Goal: Information Seeking & Learning: Learn about a topic

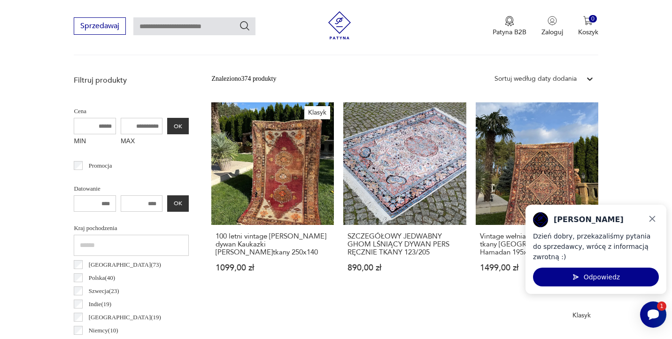
scroll to position [305, 0]
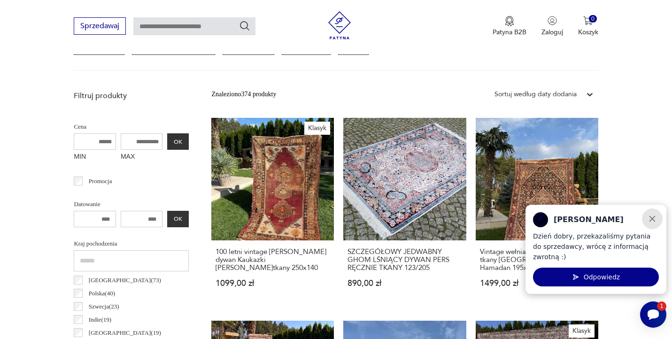
click at [653, 221] on icon "Zamknij" at bounding box center [652, 219] width 10 height 10
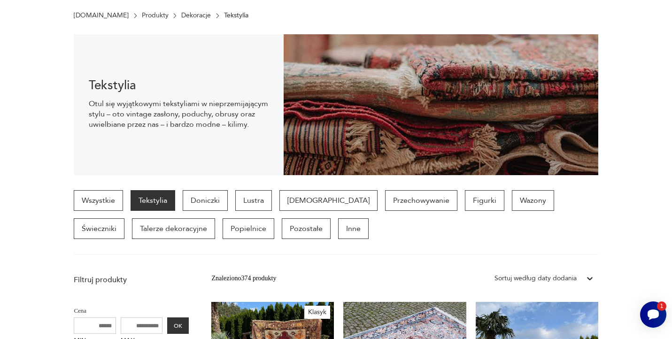
scroll to position [0, 0]
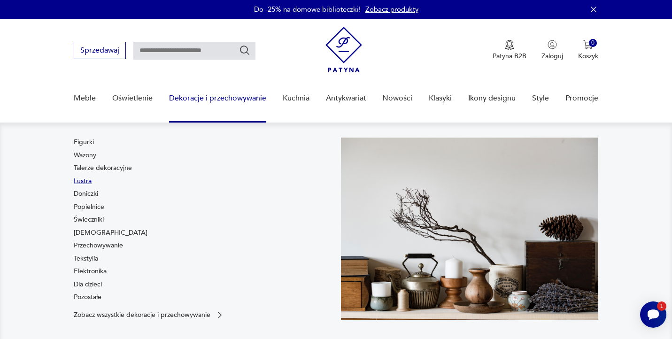
click at [86, 180] on link "Lustra" at bounding box center [83, 181] width 18 height 9
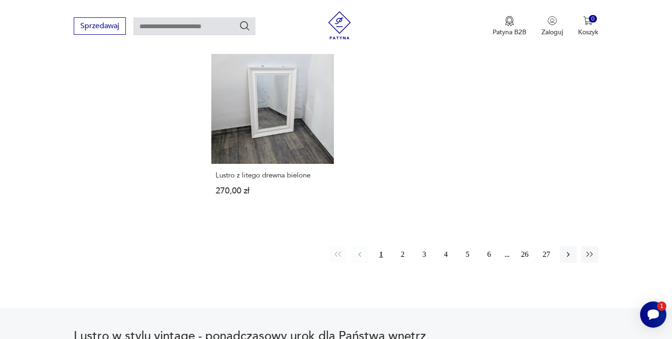
scroll to position [1447, 0]
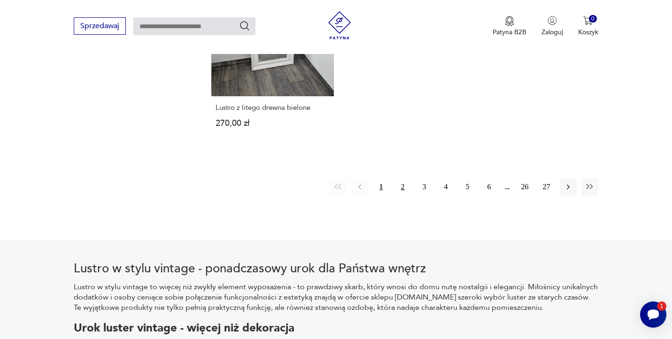
click at [403, 178] on button "2" at bounding box center [402, 186] width 17 height 17
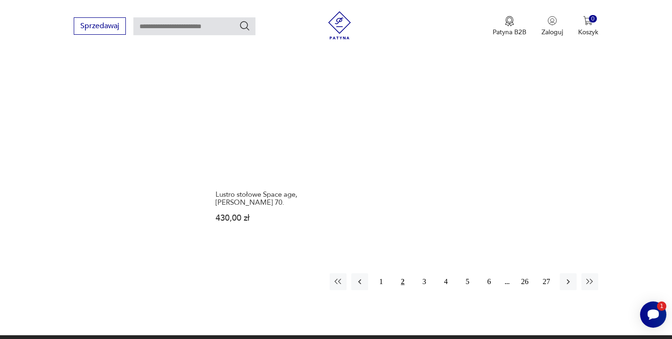
scroll to position [1337, 0]
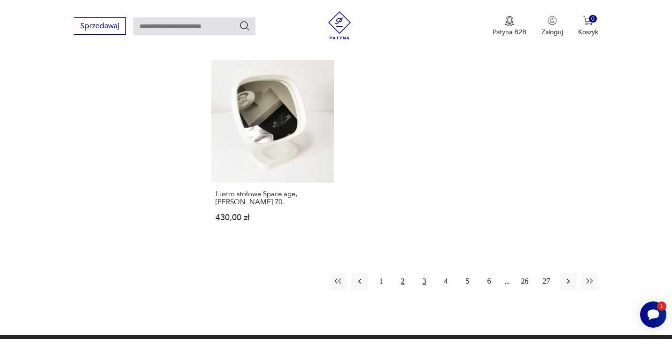
click at [424, 275] on button "3" at bounding box center [424, 281] width 17 height 17
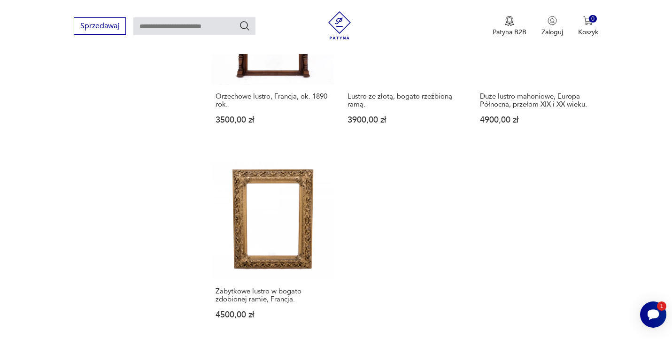
scroll to position [1440, 0]
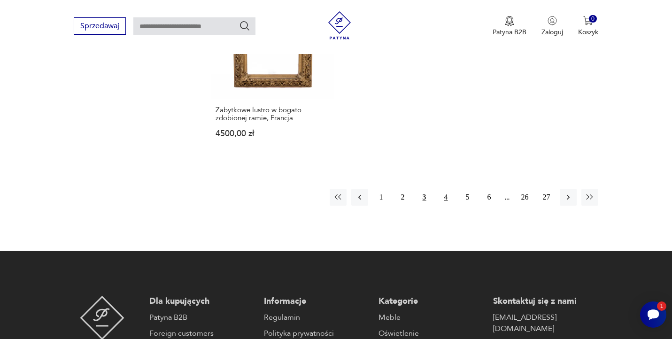
click at [449, 191] on button "4" at bounding box center [446, 197] width 17 height 17
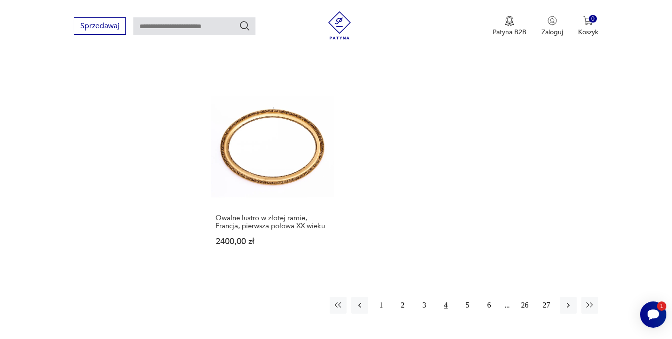
scroll to position [1345, 0]
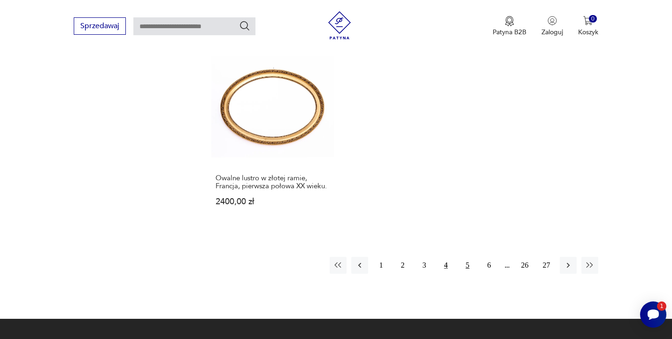
click at [465, 262] on button "5" at bounding box center [467, 265] width 17 height 17
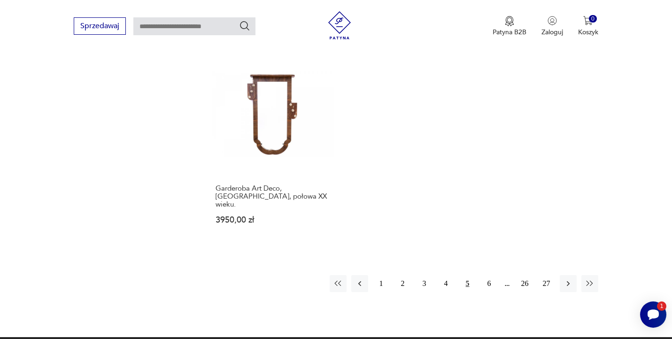
scroll to position [1359, 0]
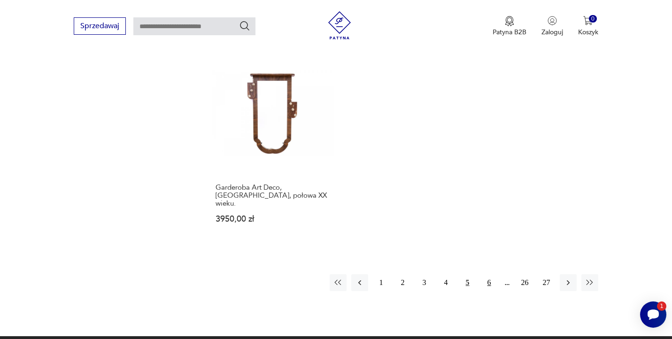
click at [489, 274] on button "6" at bounding box center [489, 282] width 17 height 17
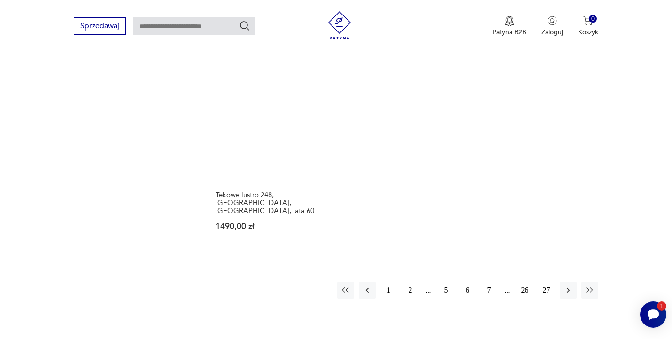
scroll to position [1364, 0]
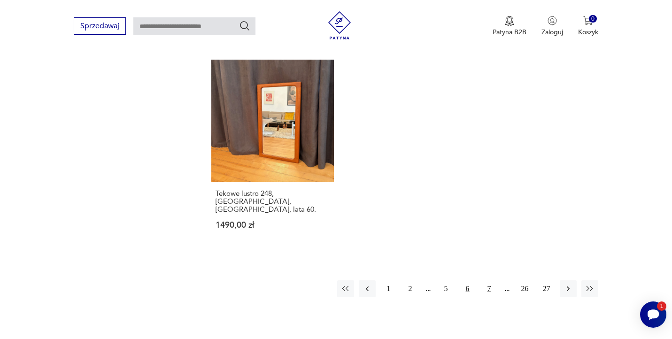
click at [484, 280] on button "7" at bounding box center [489, 288] width 17 height 17
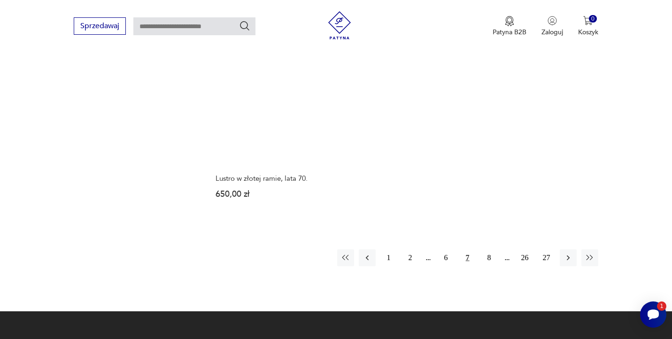
scroll to position [1379, 0]
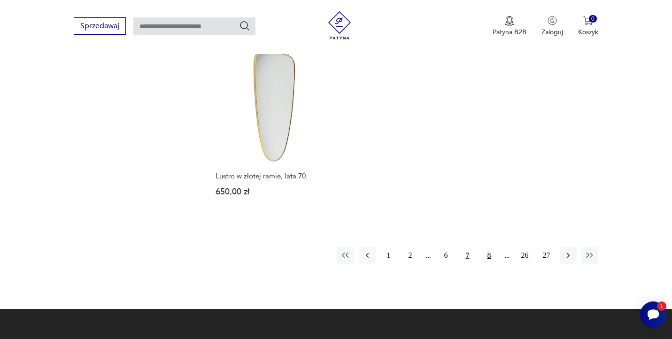
click at [488, 247] on button "8" at bounding box center [489, 255] width 17 height 17
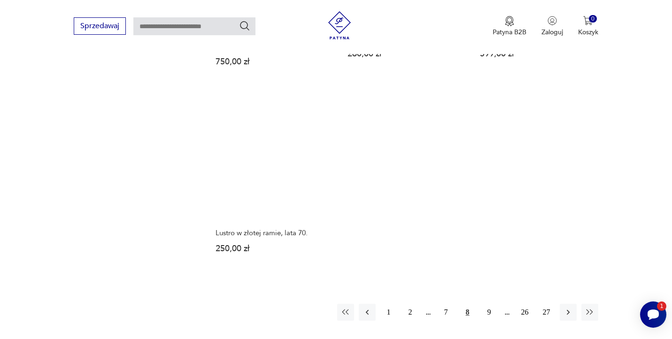
scroll to position [1309, 0]
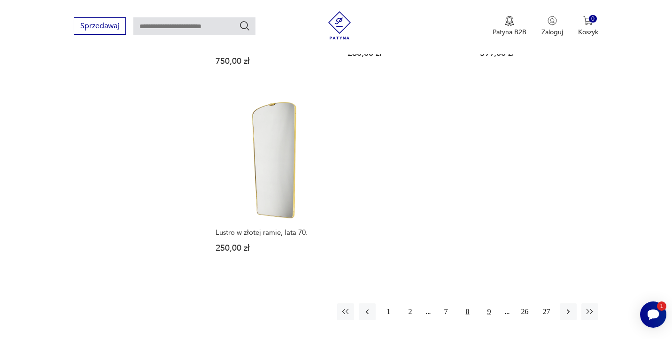
click at [487, 303] on button "9" at bounding box center [489, 311] width 17 height 17
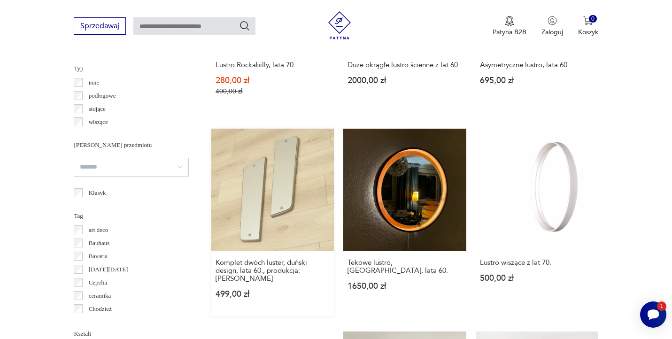
click at [290, 185] on link "Komplet dwóch luster, duński design, lata 60., produkcja: Dania 499,00 zł" at bounding box center [272, 223] width 123 height 188
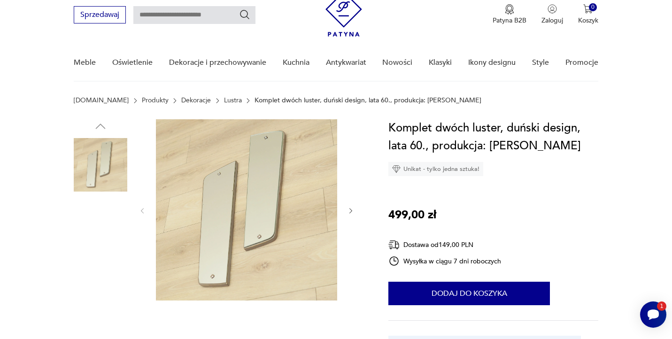
scroll to position [33, 0]
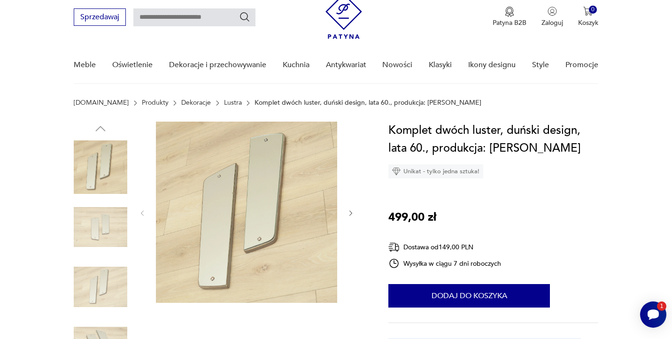
click at [107, 164] on img at bounding box center [101, 167] width 54 height 54
click at [351, 214] on icon "button" at bounding box center [351, 213] width 8 height 8
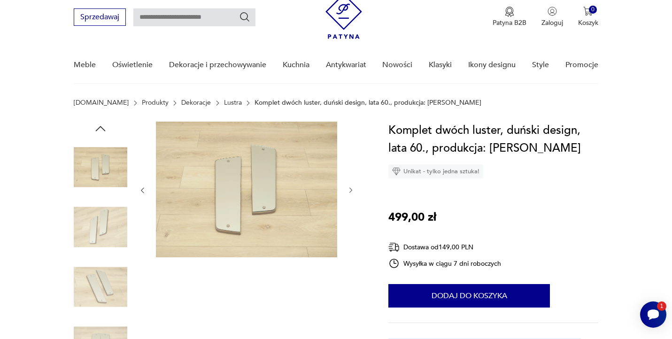
click at [351, 214] on div at bounding box center [247, 191] width 216 height 138
click at [350, 188] on icon "button" at bounding box center [351, 190] width 8 height 8
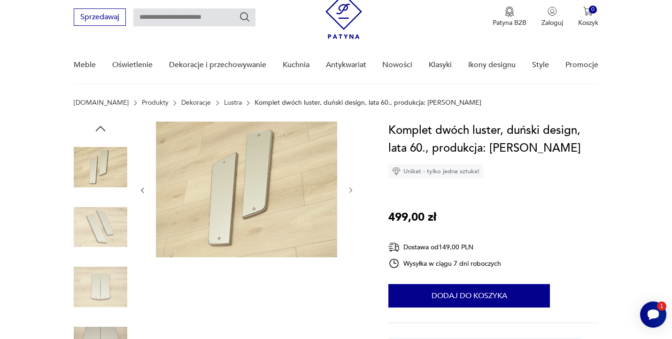
click at [350, 188] on icon "button" at bounding box center [351, 190] width 8 height 8
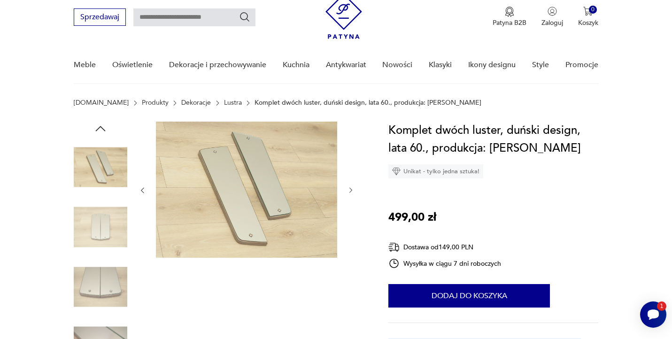
click at [350, 188] on icon "button" at bounding box center [351, 190] width 8 height 8
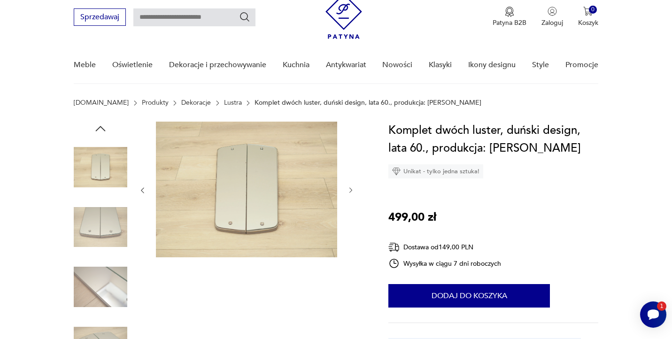
click at [352, 187] on icon "button" at bounding box center [351, 190] width 8 height 8
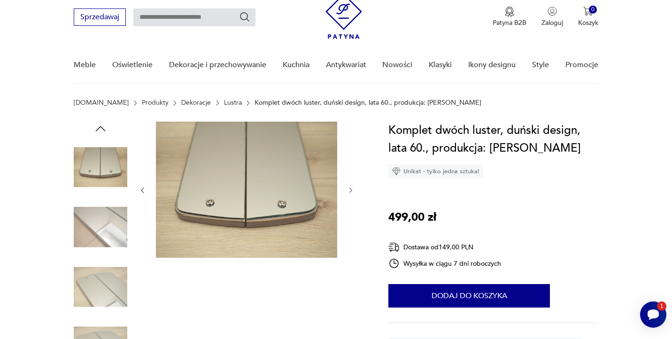
click at [352, 187] on icon "button" at bounding box center [351, 190] width 8 height 8
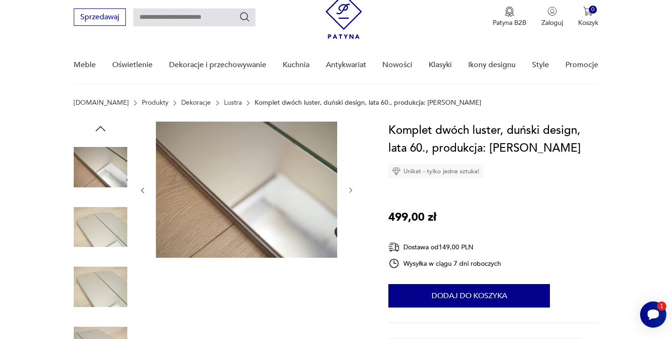
click at [352, 187] on icon "button" at bounding box center [351, 190] width 8 height 8
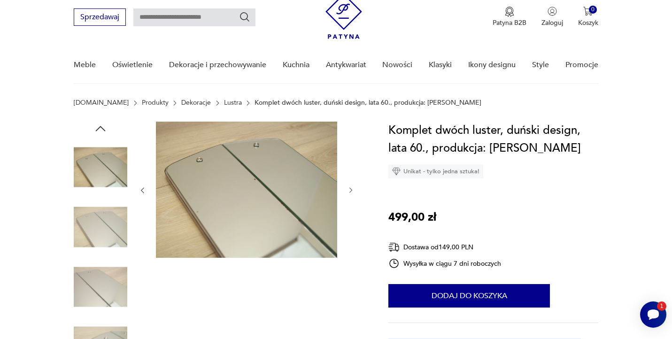
click at [352, 187] on icon "button" at bounding box center [351, 190] width 8 height 8
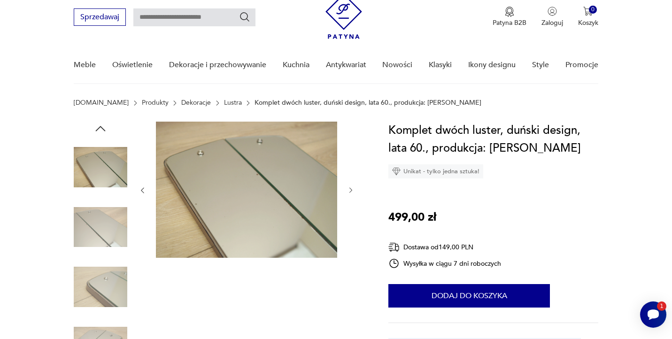
click at [352, 187] on icon "button" at bounding box center [351, 190] width 8 height 8
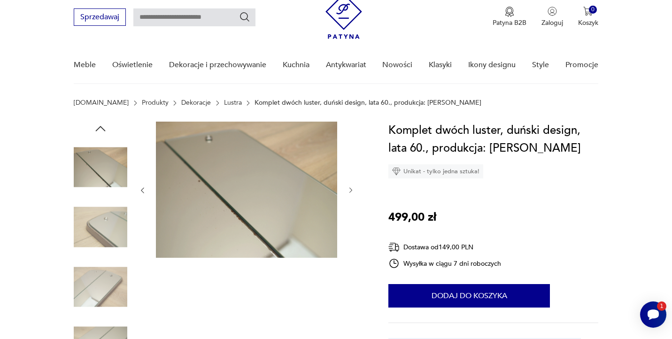
click at [352, 187] on icon "button" at bounding box center [351, 190] width 8 height 8
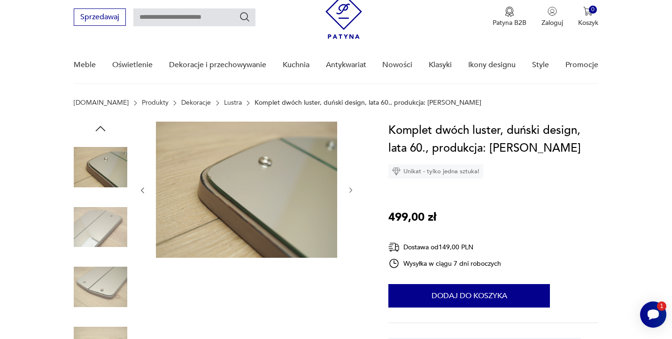
click at [352, 187] on icon "button" at bounding box center [351, 190] width 8 height 8
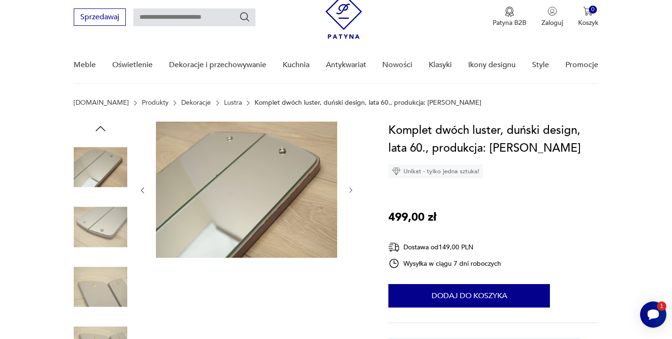
click at [352, 187] on icon "button" at bounding box center [351, 190] width 8 height 8
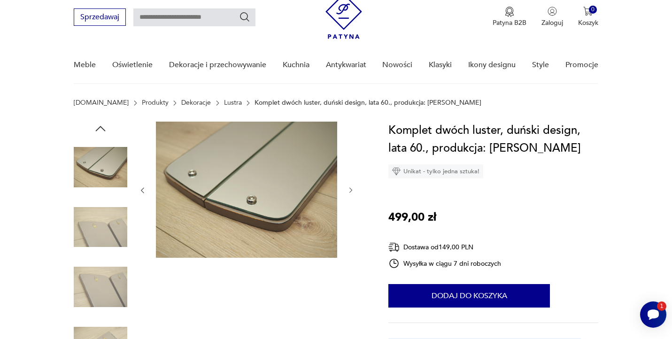
click at [352, 187] on icon "button" at bounding box center [351, 190] width 8 height 8
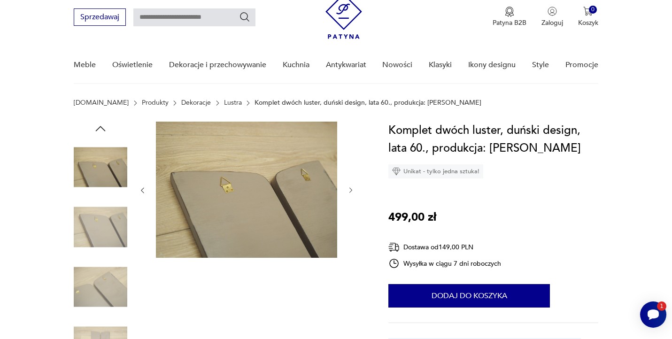
click at [352, 187] on icon "button" at bounding box center [351, 190] width 8 height 8
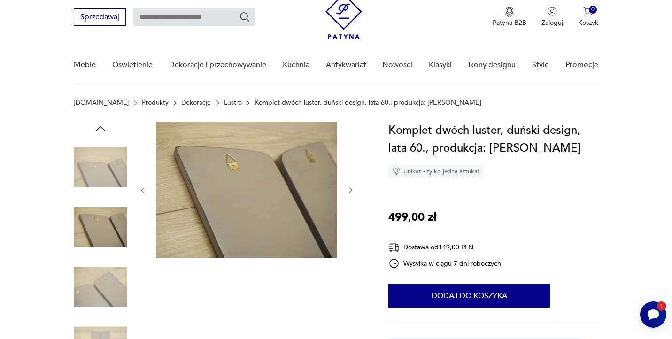
click at [352, 187] on icon "button" at bounding box center [351, 190] width 8 height 8
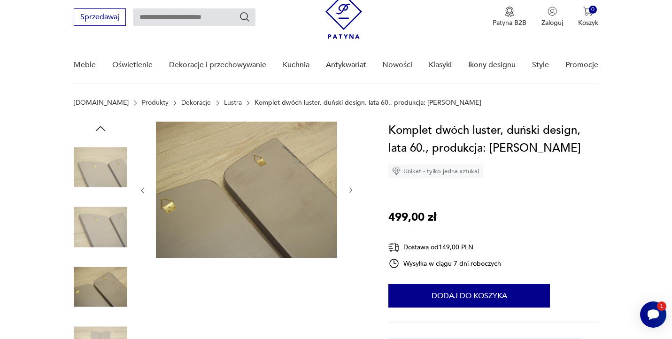
click at [352, 187] on icon "button" at bounding box center [351, 190] width 8 height 8
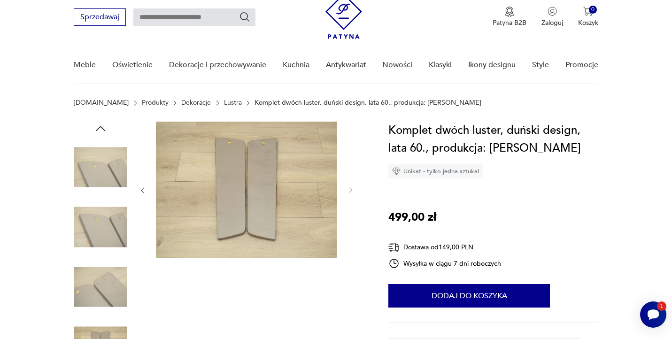
scroll to position [0, 0]
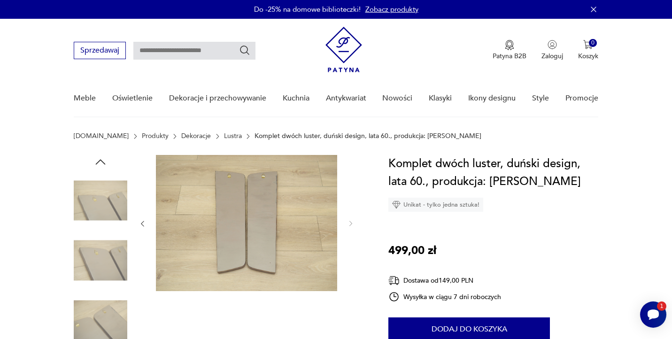
click at [102, 161] on icon "button" at bounding box center [101, 161] width 10 height 5
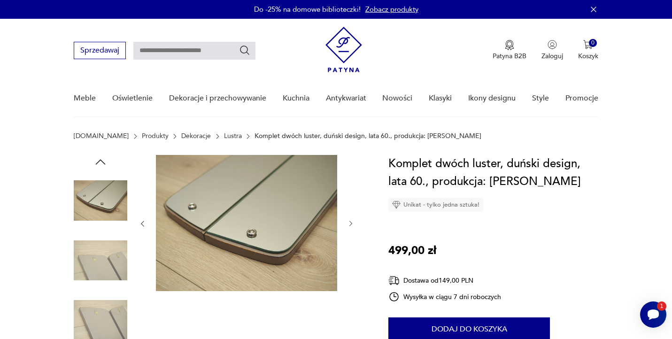
click at [102, 161] on icon "button" at bounding box center [101, 161] width 10 height 5
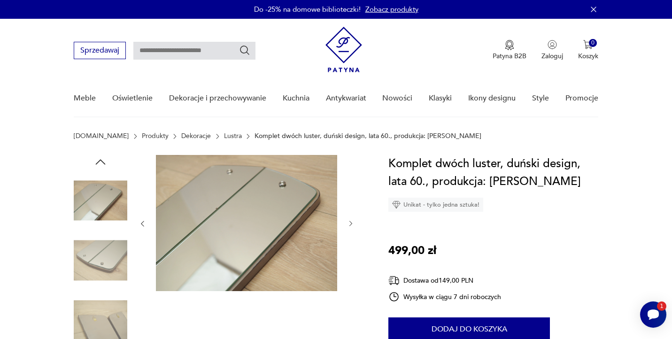
click at [102, 161] on icon "button" at bounding box center [101, 161] width 10 height 5
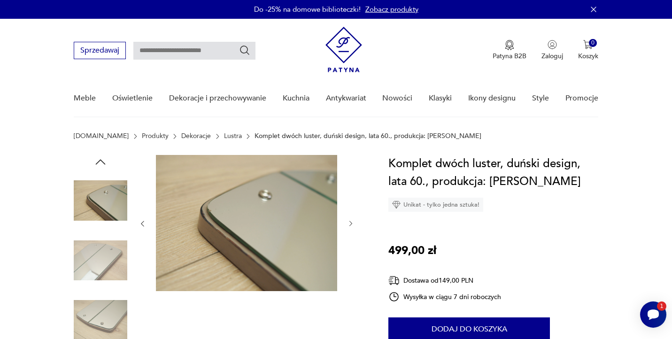
click at [102, 161] on icon "button" at bounding box center [101, 161] width 10 height 5
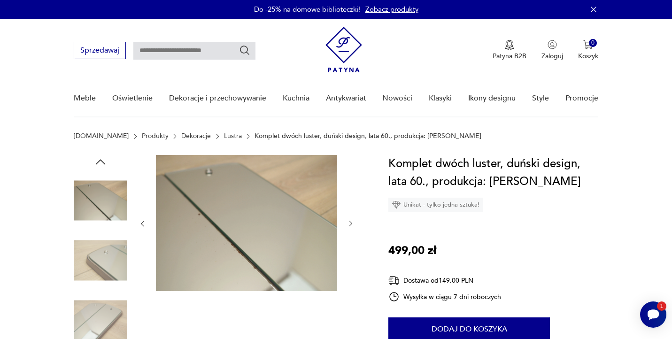
click at [102, 161] on icon "button" at bounding box center [101, 161] width 10 height 5
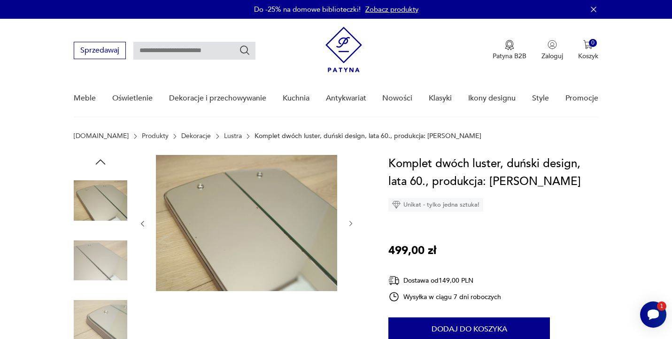
click at [102, 161] on icon "button" at bounding box center [101, 161] width 10 height 5
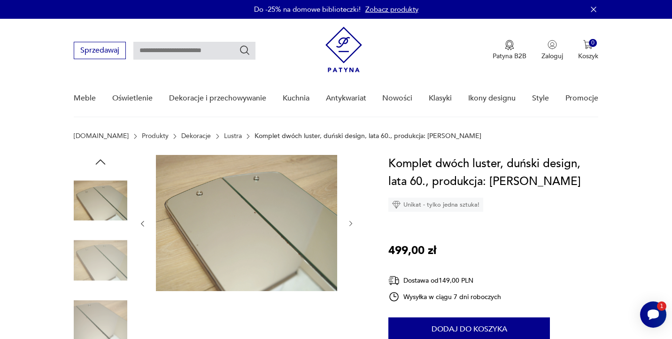
click at [102, 161] on icon "button" at bounding box center [101, 161] width 10 height 5
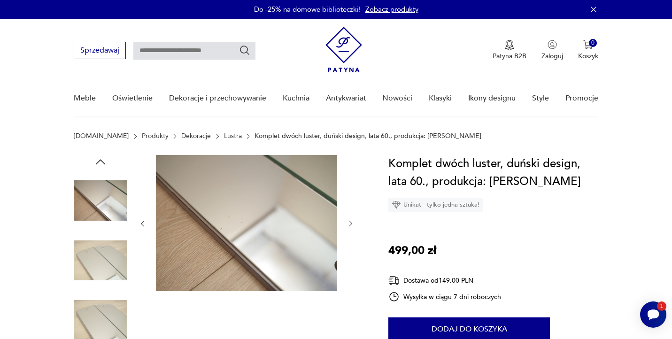
click at [102, 161] on icon "button" at bounding box center [101, 161] width 10 height 5
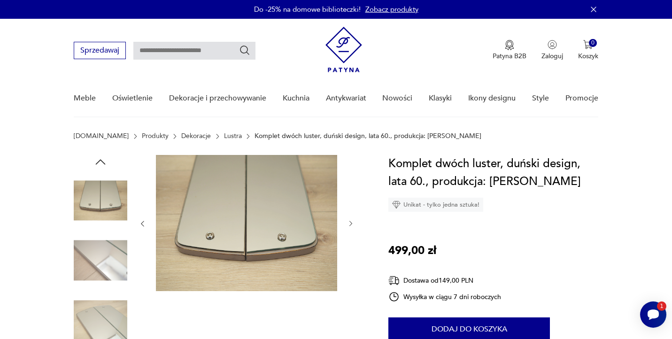
click at [102, 161] on icon "button" at bounding box center [101, 161] width 10 height 5
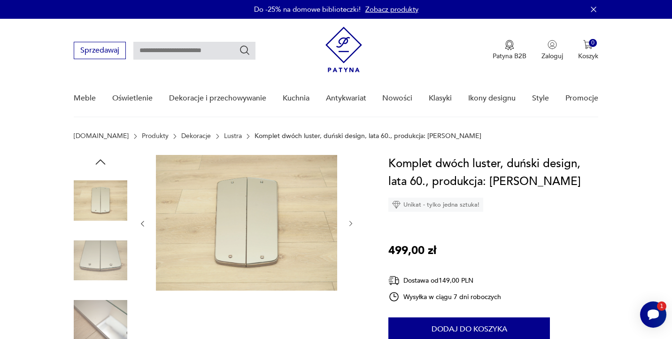
click at [102, 161] on icon "button" at bounding box center [101, 161] width 10 height 5
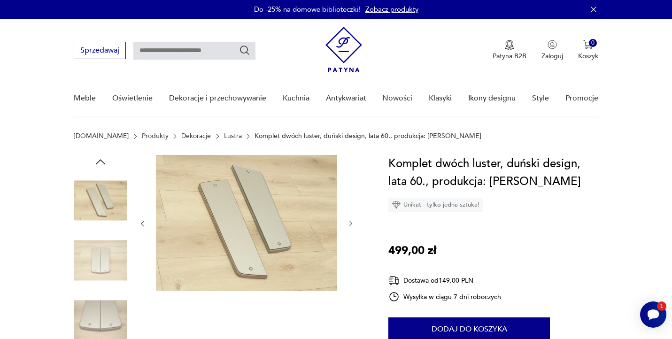
click at [102, 161] on icon "button" at bounding box center [101, 161] width 10 height 5
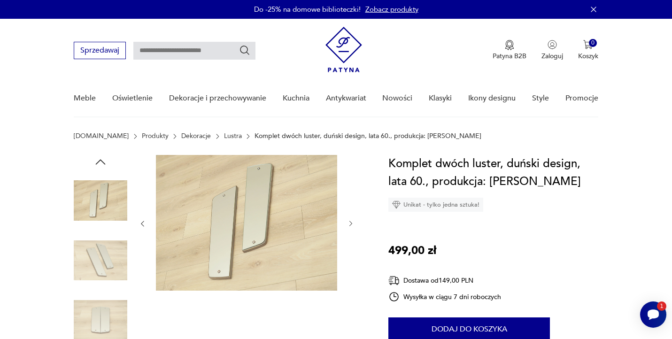
click at [103, 200] on img at bounding box center [101, 201] width 54 height 54
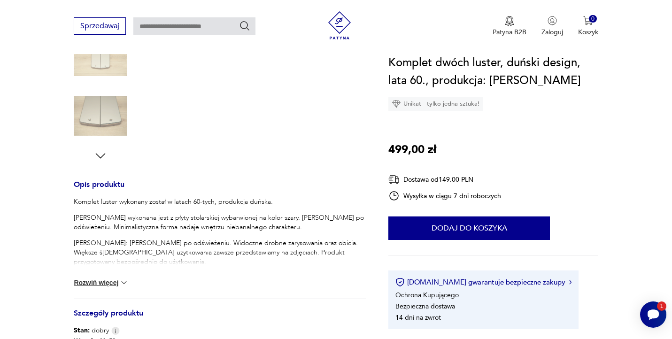
scroll to position [271, 0]
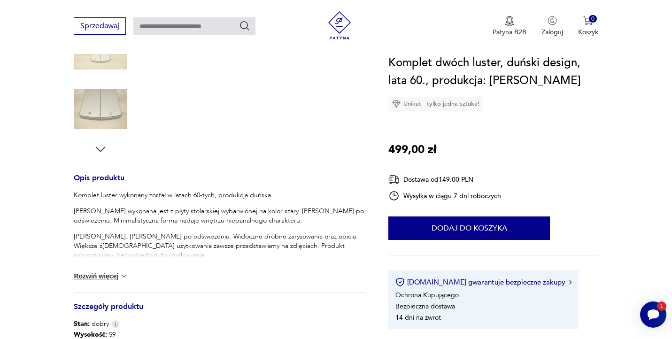
click at [118, 279] on button "Rozwiń więcej" at bounding box center [101, 275] width 54 height 9
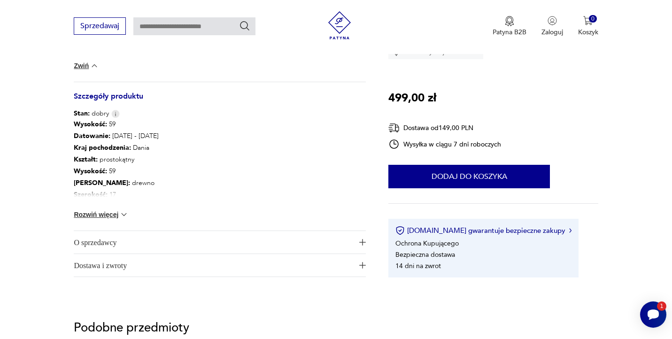
scroll to position [621, 0]
click at [115, 211] on button "Rozwiń więcej" at bounding box center [101, 213] width 54 height 9
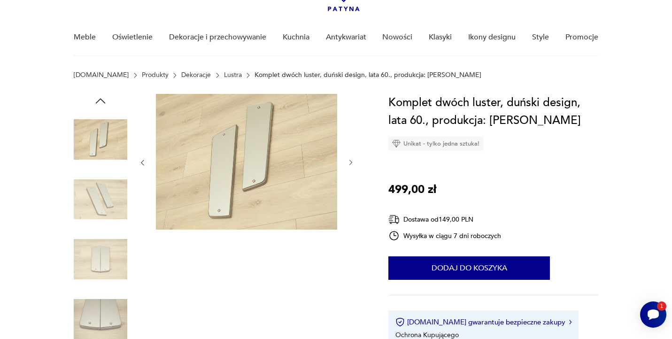
scroll to position [62, 0]
click at [247, 149] on img at bounding box center [246, 161] width 181 height 136
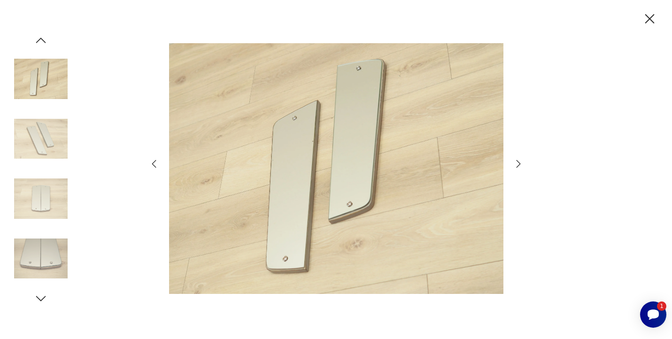
click at [289, 211] on img at bounding box center [336, 168] width 334 height 271
click at [521, 163] on icon "button" at bounding box center [518, 163] width 11 height 11
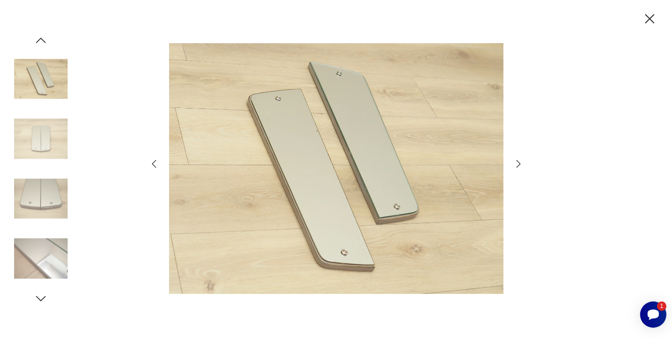
click at [521, 163] on icon "button" at bounding box center [518, 163] width 11 height 11
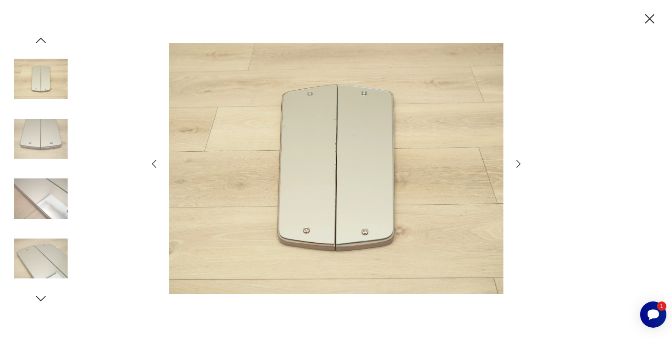
click at [521, 163] on icon "button" at bounding box center [518, 163] width 11 height 11
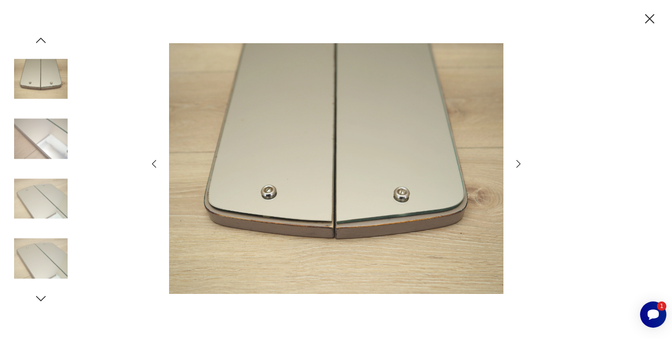
click at [521, 163] on icon "button" at bounding box center [518, 163] width 11 height 11
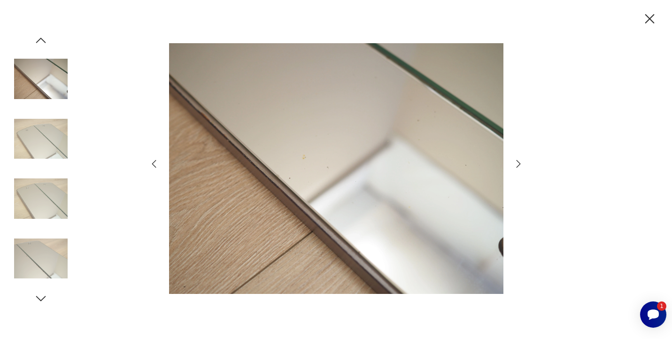
click at [521, 163] on icon "button" at bounding box center [518, 163] width 11 height 11
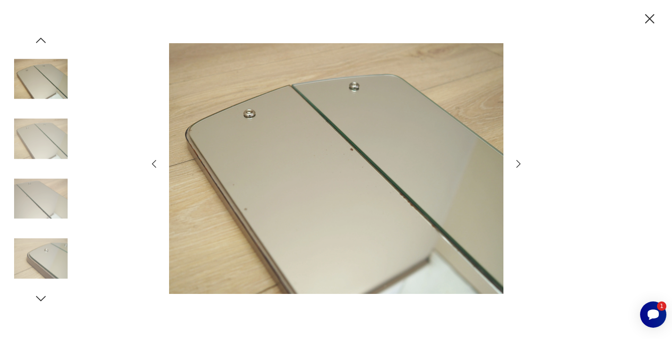
click at [521, 163] on icon "button" at bounding box center [518, 163] width 11 height 11
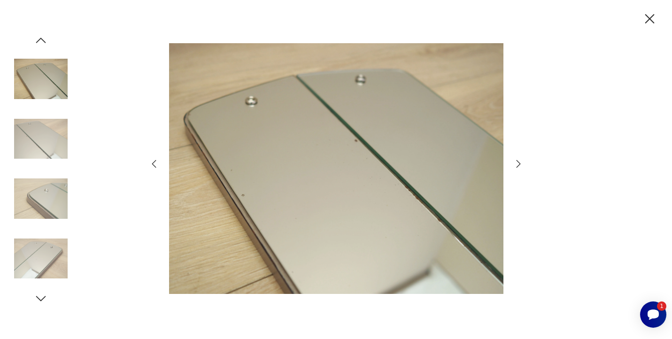
click at [521, 163] on icon "button" at bounding box center [518, 163] width 11 height 11
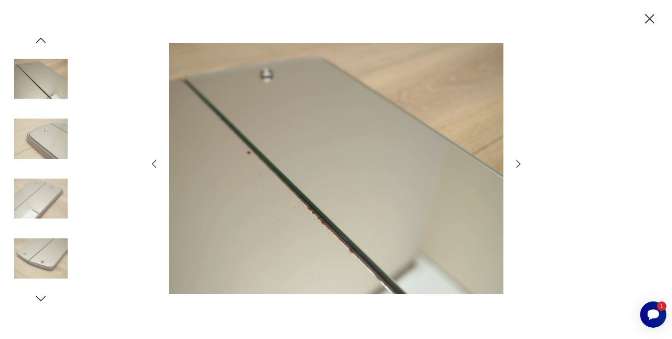
click at [521, 163] on icon "button" at bounding box center [518, 163] width 11 height 11
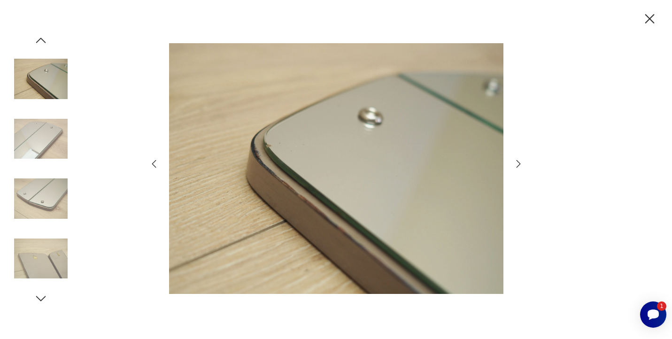
click at [521, 163] on icon "button" at bounding box center [518, 163] width 11 height 11
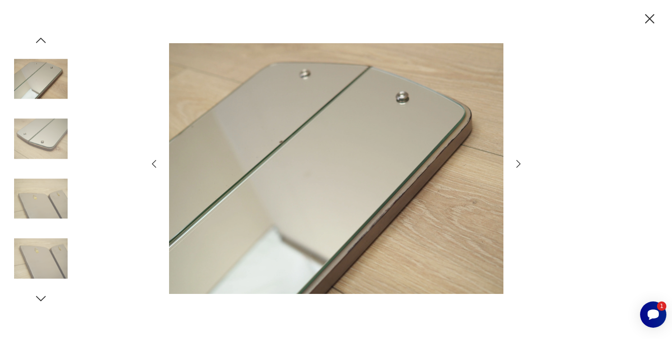
click at [521, 163] on icon "button" at bounding box center [518, 163] width 11 height 11
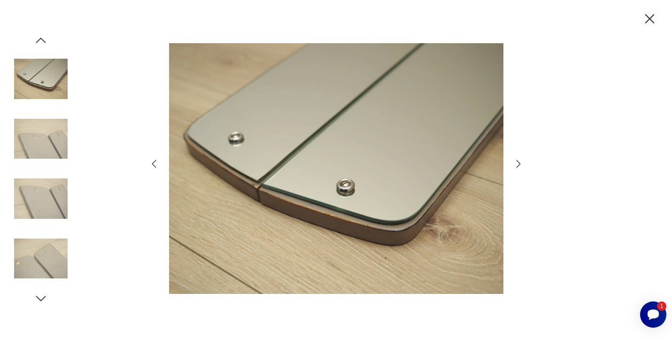
click at [521, 163] on icon "button" at bounding box center [518, 163] width 11 height 11
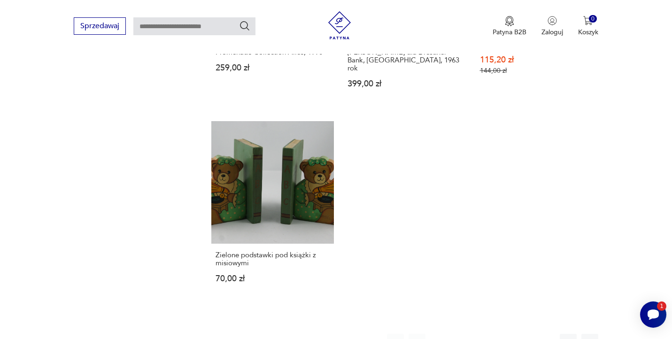
scroll to position [1264, 0]
